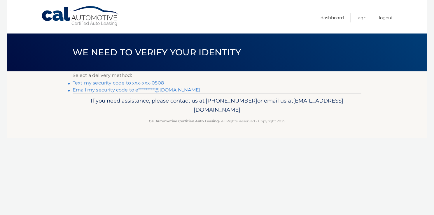
click at [108, 83] on link "Text my security code to xxx-xxx-0508" at bounding box center [118, 83] width 91 height 6
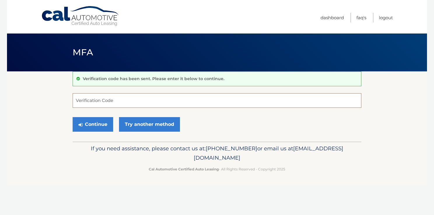
click at [135, 101] on input "Verification Code" at bounding box center [217, 100] width 288 height 15
type input "145302"
click at [73, 117] on button "Continue" at bounding box center [93, 124] width 40 height 15
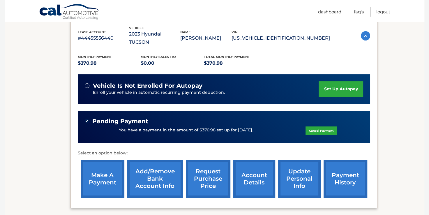
scroll to position [117, 0]
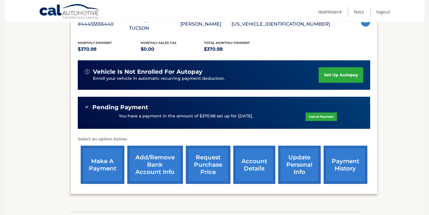
click at [339, 161] on link "payment history" at bounding box center [346, 165] width 44 height 38
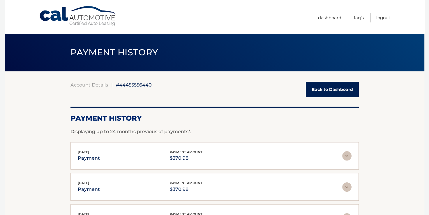
click at [337, 89] on link "Back to Dashboard" at bounding box center [332, 89] width 53 height 15
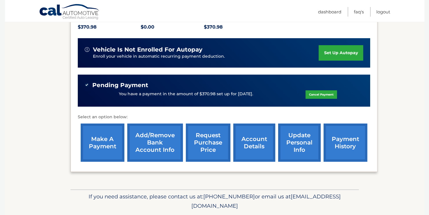
scroll to position [148, 0]
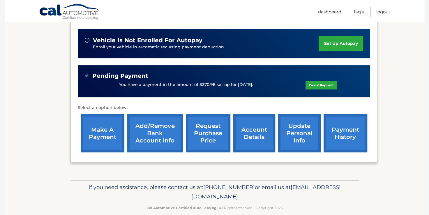
click at [333, 126] on link "payment history" at bounding box center [346, 133] width 44 height 38
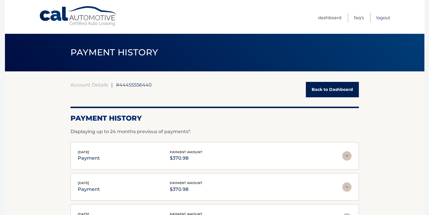
click at [382, 18] on link "Logout" at bounding box center [383, 18] width 14 height 10
